Goal: Navigation & Orientation: Find specific page/section

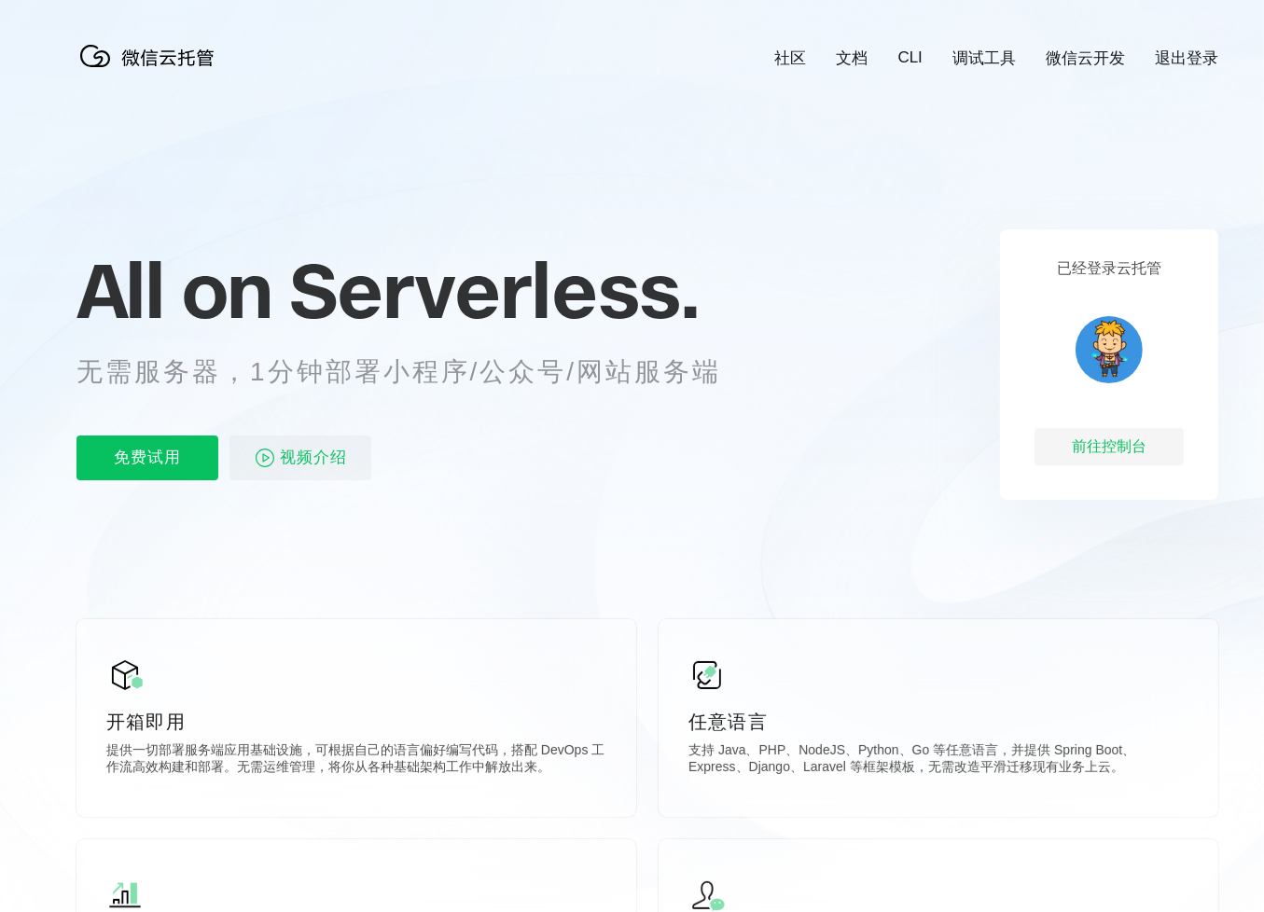
scroll to position [0, 3317]
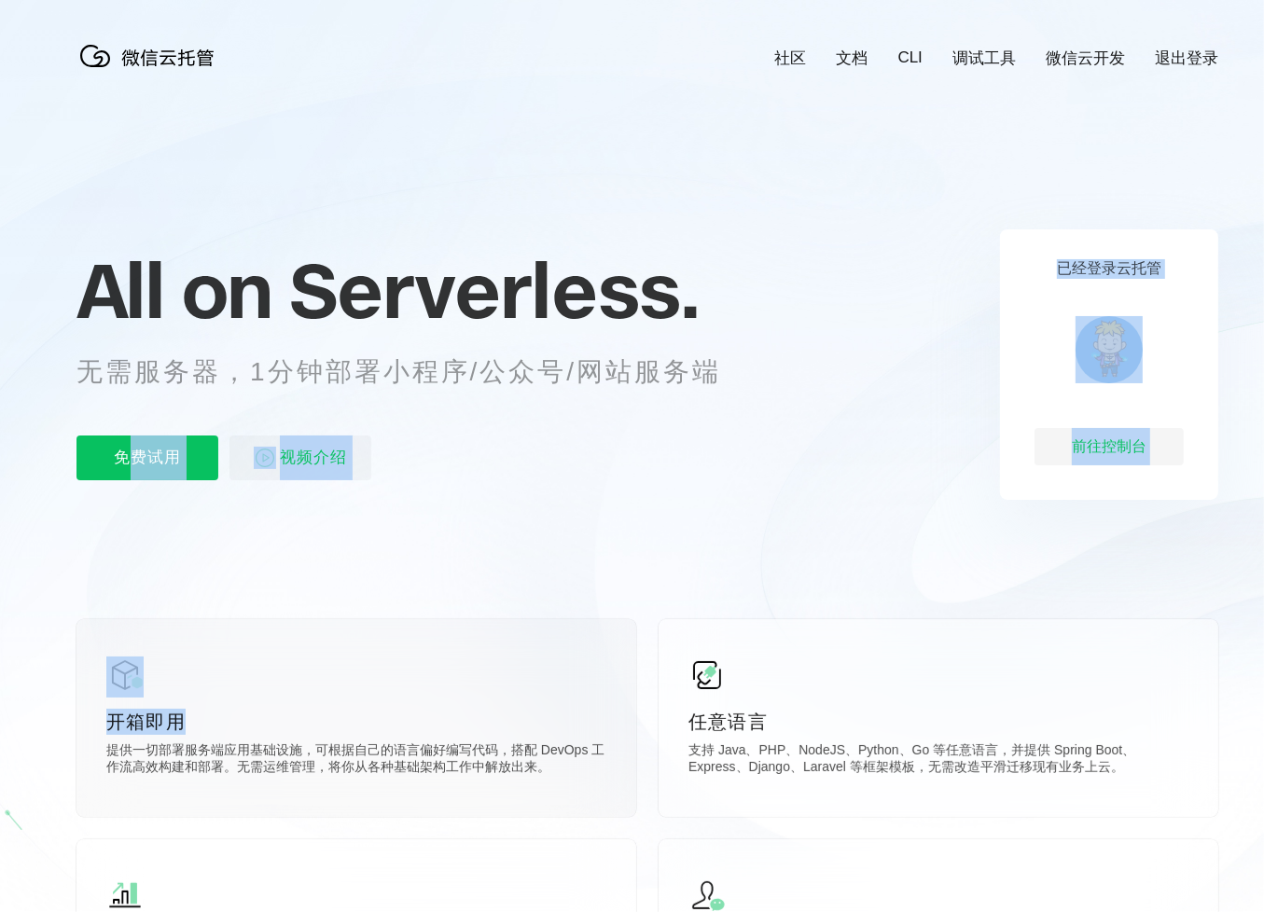
drag, startPoint x: 0, startPoint y: 0, endPoint x: 427, endPoint y: 683, distance: 805.4
click at [427, 683] on div "社区 文档 CLI 调试工具 微信云开发 退出登录 All on Serverless. 无需服务器，1分钟部署小程序/公众号/网站服务端 免费试用 视频介绍…" at bounding box center [647, 826] width 1142 height 1653
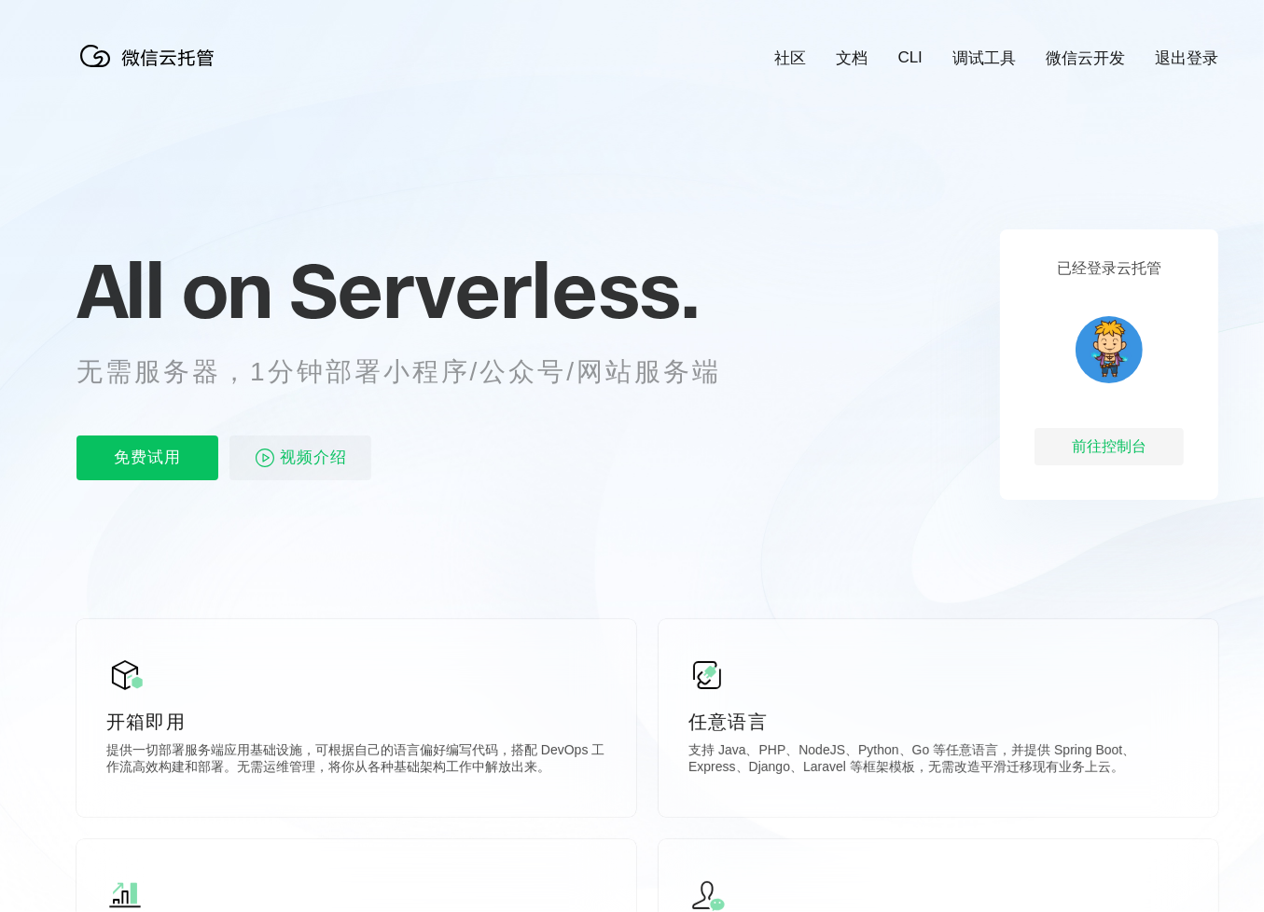
click at [842, 565] on icon at bounding box center [647, 503] width 1791 height 1007
click at [1091, 452] on div "前往控制台" at bounding box center [1108, 446] width 149 height 37
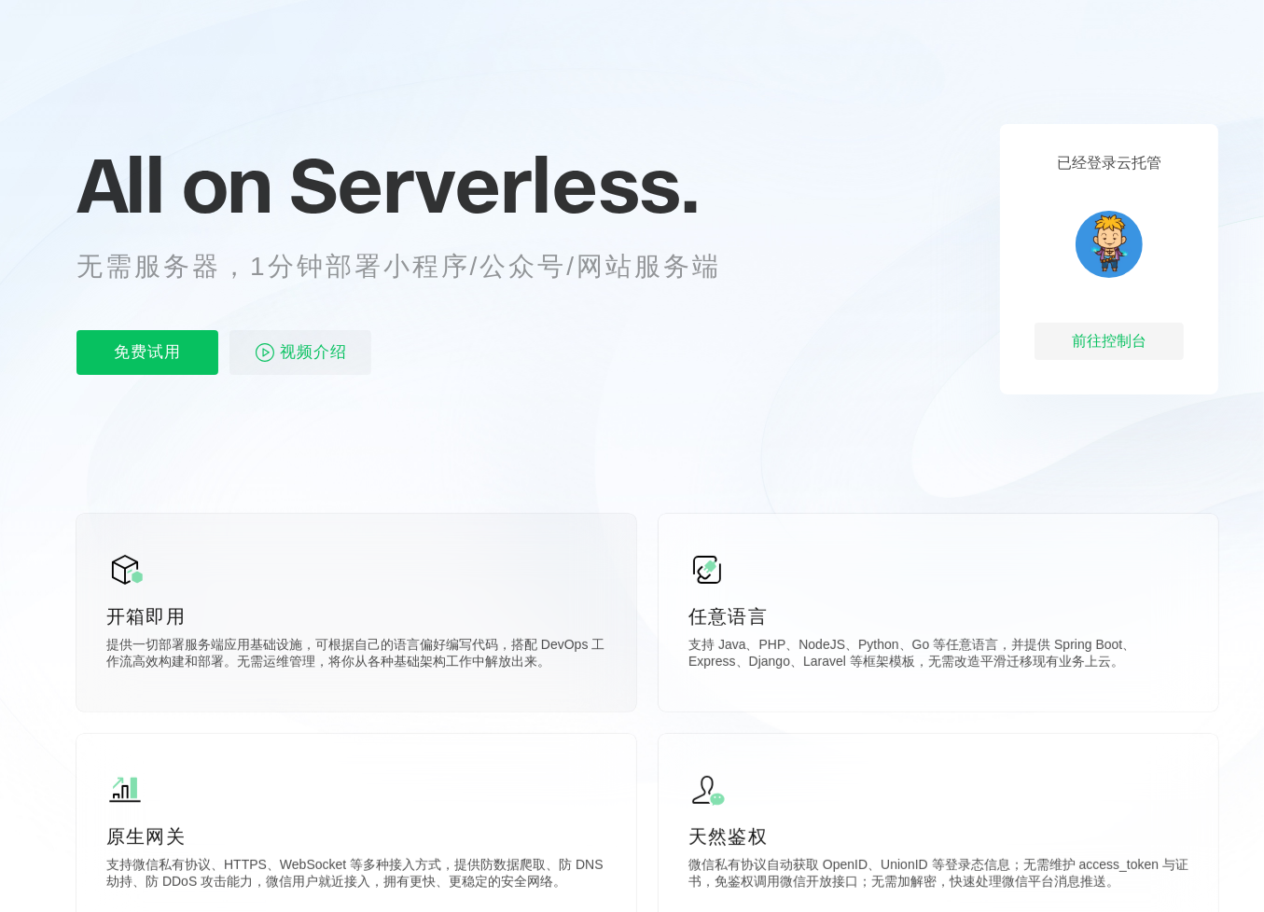
scroll to position [280, 0]
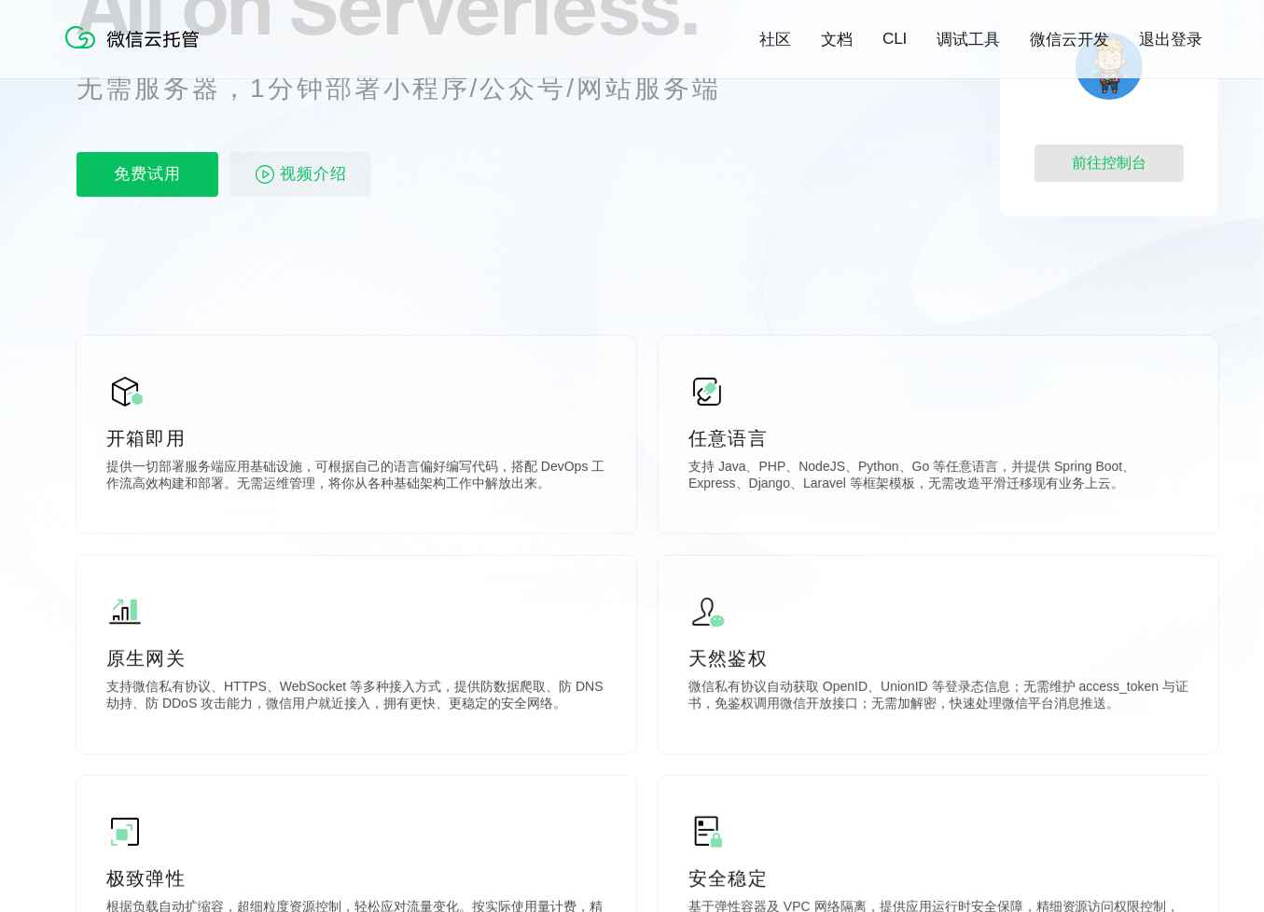
click at [1120, 155] on div "前往控制台" at bounding box center [1108, 163] width 149 height 37
